Goal: Task Accomplishment & Management: Complete application form

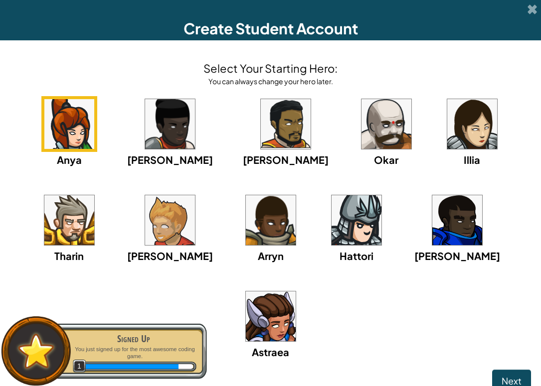
click at [154, 145] on img at bounding box center [170, 124] width 50 height 50
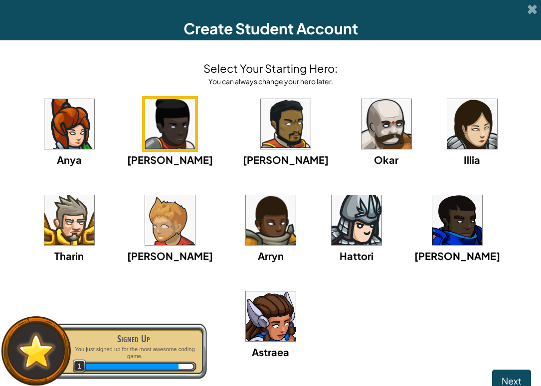
click at [332, 222] on img at bounding box center [357, 220] width 50 height 50
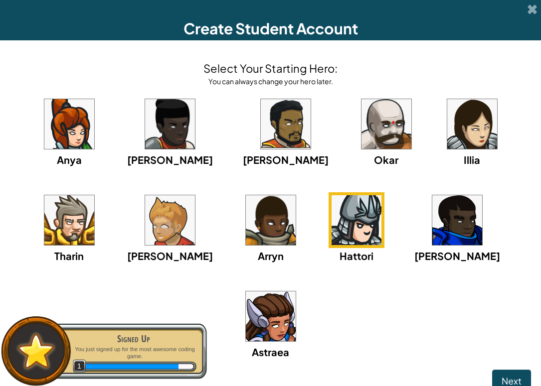
click at [332, 220] on img at bounding box center [357, 220] width 50 height 50
drag, startPoint x: 514, startPoint y: 284, endPoint x: 513, endPoint y: 295, distance: 11.0
click at [513, 375] on span "Next" at bounding box center [511, 380] width 20 height 11
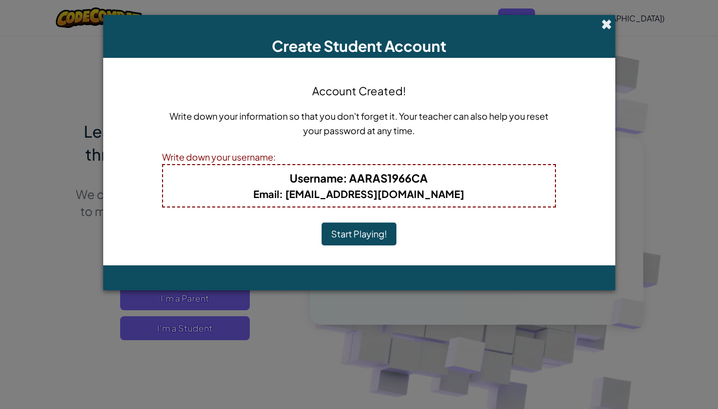
click at [609, 27] on span at bounding box center [606, 24] width 10 height 10
